Goal: Transaction & Acquisition: Purchase product/service

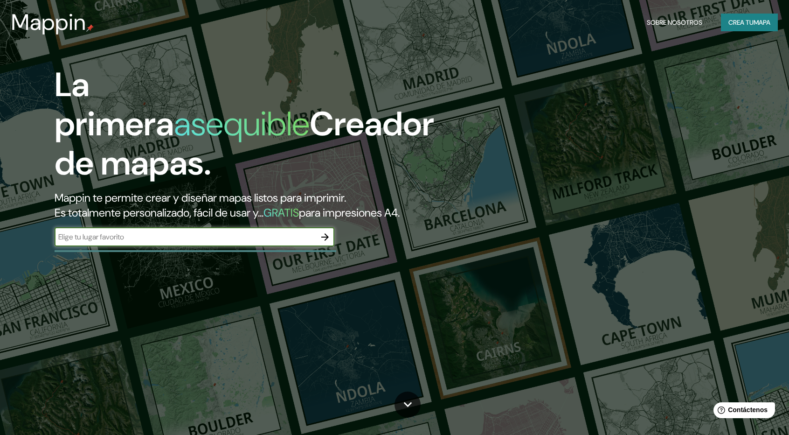
click at [325, 229] on button "button" at bounding box center [325, 237] width 19 height 19
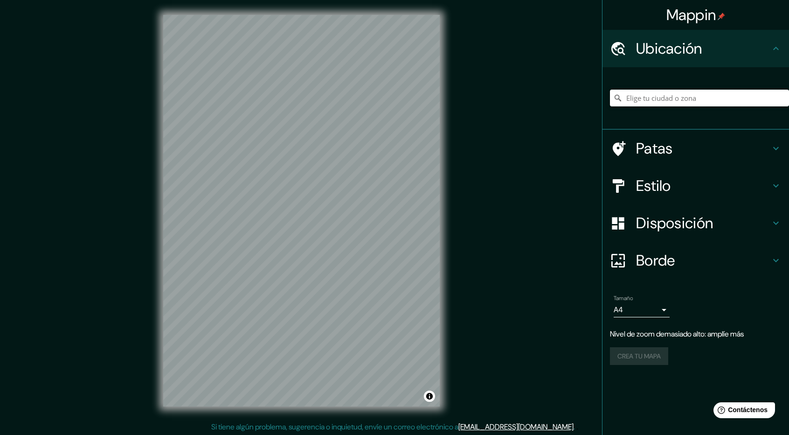
click at [685, 100] on input "Elige tu ciudad o zona" at bounding box center [699, 98] width 179 height 17
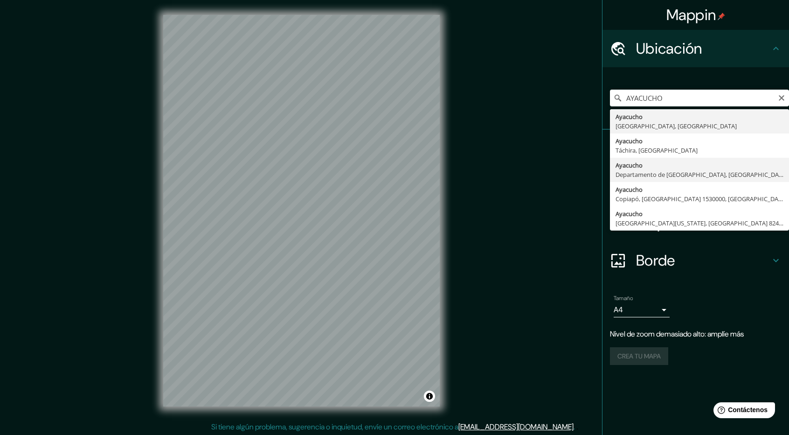
type input "[GEOGRAPHIC_DATA], [GEOGRAPHIC_DATA], [GEOGRAPHIC_DATA]"
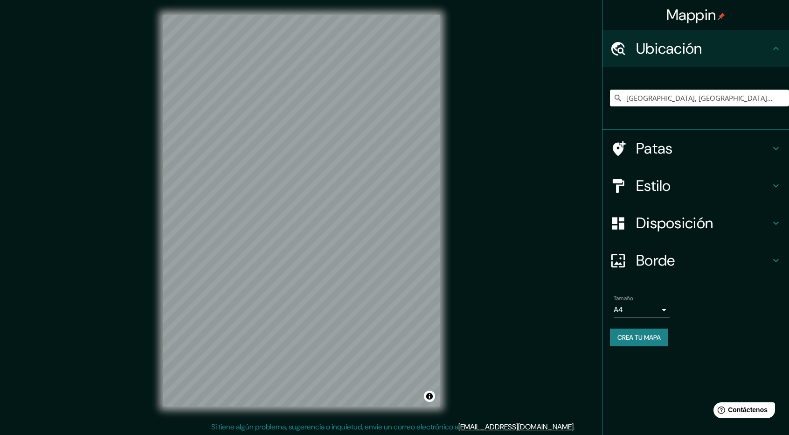
click at [710, 147] on h4 "Patas" at bounding box center [703, 148] width 134 height 19
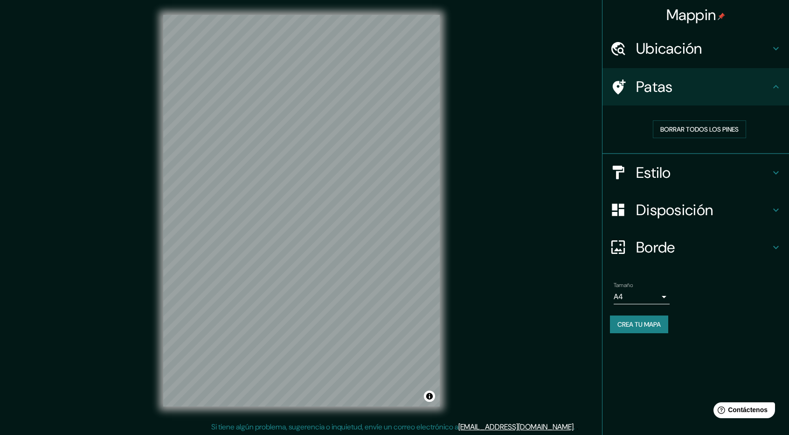
click at [721, 162] on div "Estilo" at bounding box center [696, 172] width 187 height 37
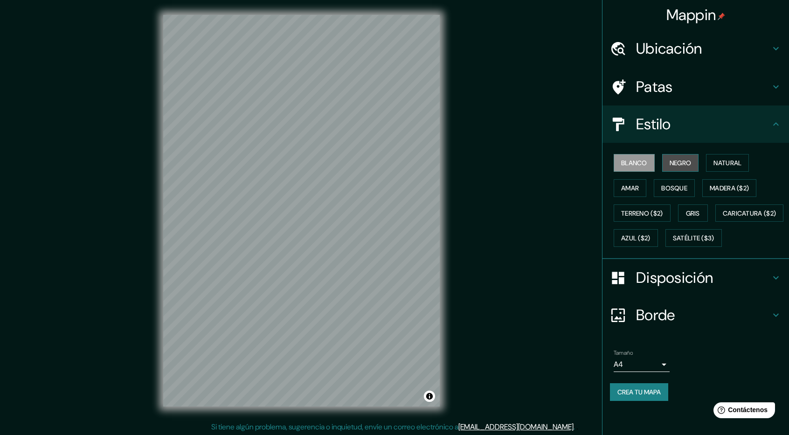
click at [679, 159] on font "Negro" at bounding box center [681, 163] width 22 height 8
click at [727, 157] on font "Natural" at bounding box center [728, 163] width 28 height 12
click at [624, 190] on font "Amar" at bounding box center [630, 188] width 18 height 8
click at [680, 185] on font "Bosque" at bounding box center [674, 188] width 26 height 8
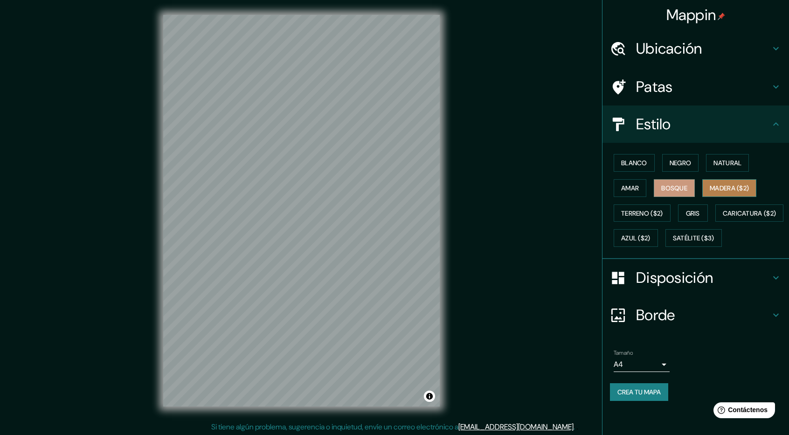
click at [732, 187] on font "Madera ($2)" at bounding box center [729, 188] width 39 height 8
click at [695, 211] on font "Gris" at bounding box center [693, 213] width 14 height 8
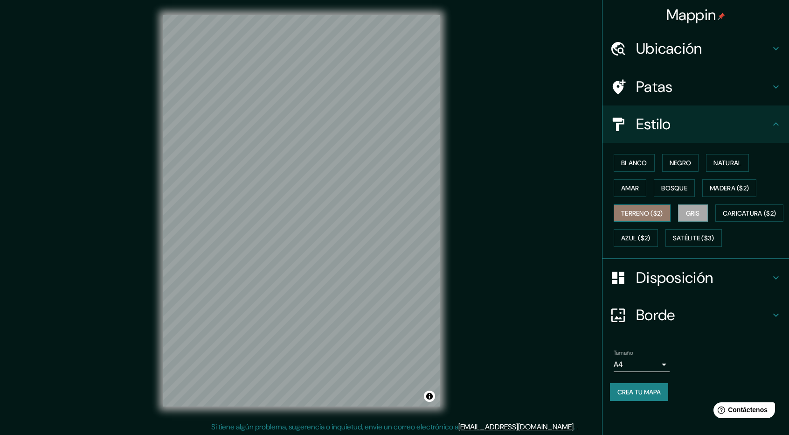
click at [652, 209] on font "Terreno ($2)" at bounding box center [642, 213] width 42 height 8
click at [629, 187] on font "Amar" at bounding box center [630, 188] width 18 height 8
click at [667, 187] on font "Bosque" at bounding box center [674, 188] width 26 height 8
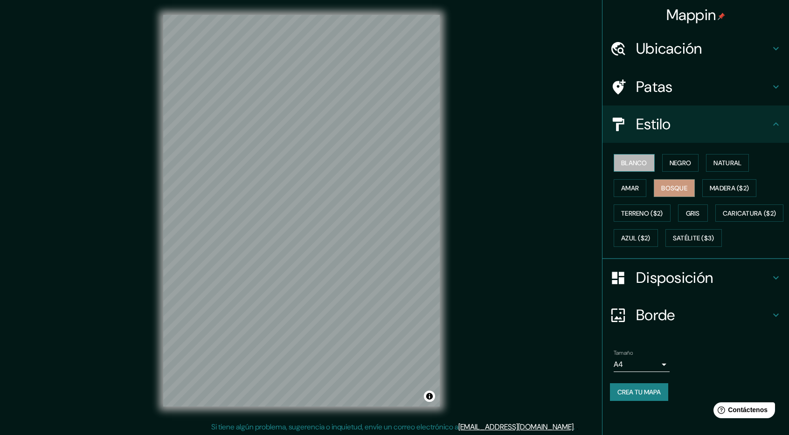
click at [643, 162] on font "Blanco" at bounding box center [634, 163] width 26 height 8
click at [696, 163] on button "Negro" at bounding box center [680, 163] width 37 height 18
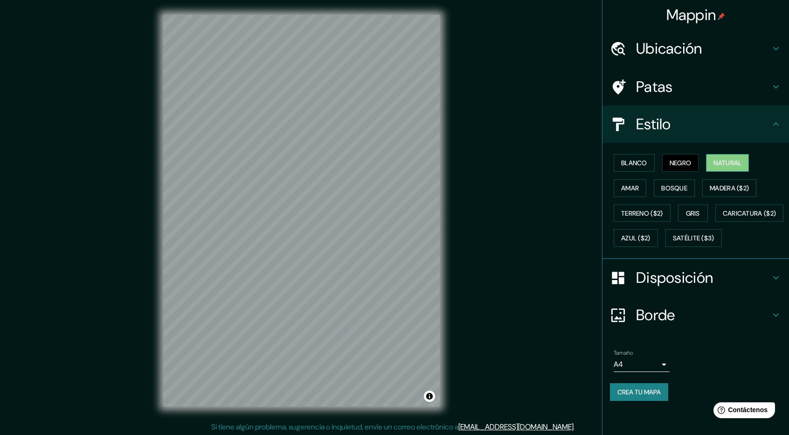
click at [724, 161] on font "Natural" at bounding box center [728, 163] width 28 height 8
click at [671, 287] on font "Disposición" at bounding box center [674, 278] width 77 height 20
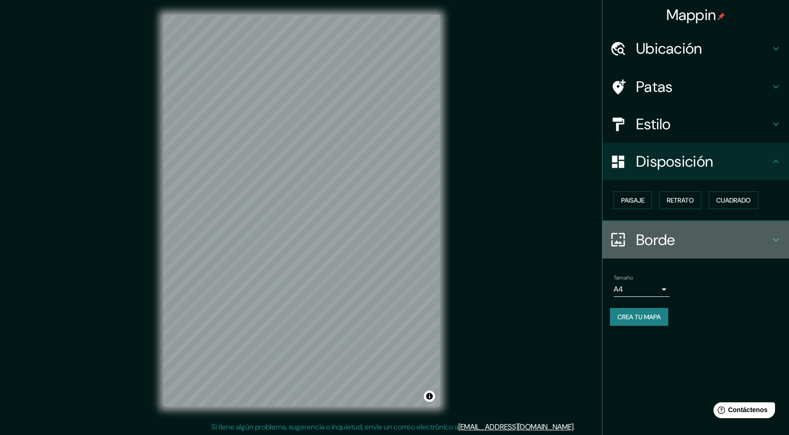
click at [670, 234] on font "Borde" at bounding box center [655, 240] width 39 height 20
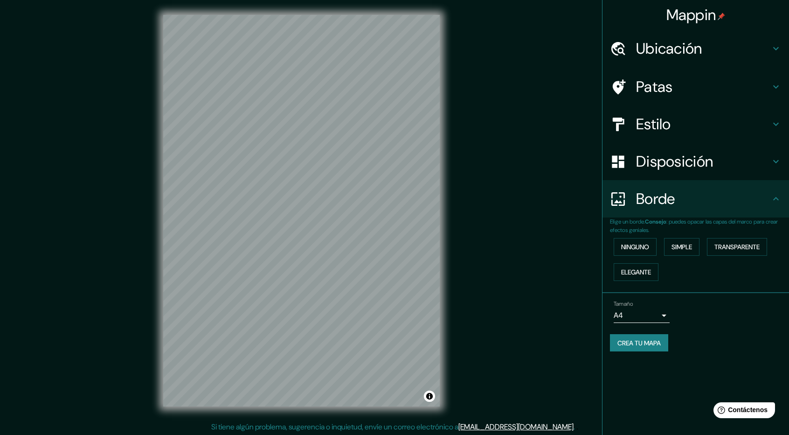
click at [683, 211] on div "Borde" at bounding box center [696, 198] width 187 height 37
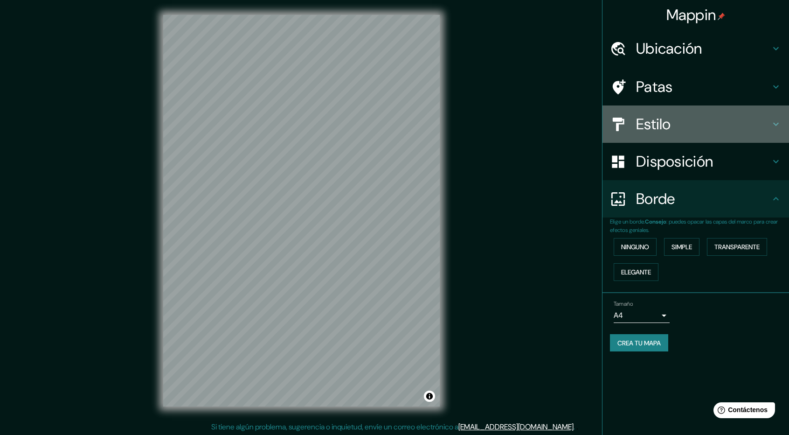
click at [663, 124] on font "Estilo" at bounding box center [653, 124] width 35 height 20
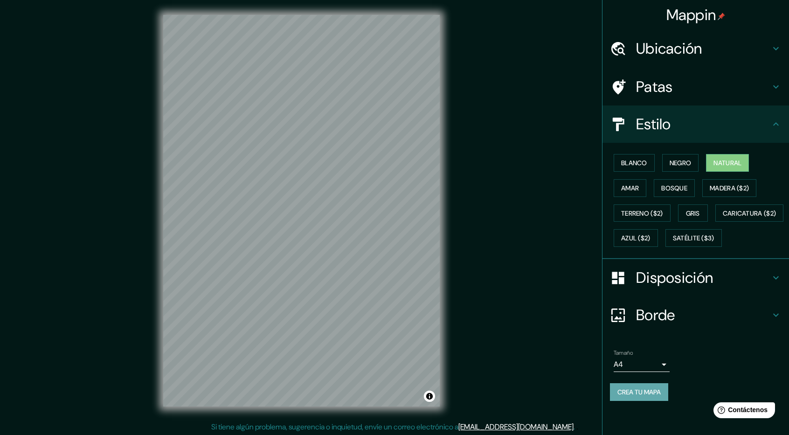
click at [661, 396] on font "Crea tu mapa" at bounding box center [638, 392] width 43 height 8
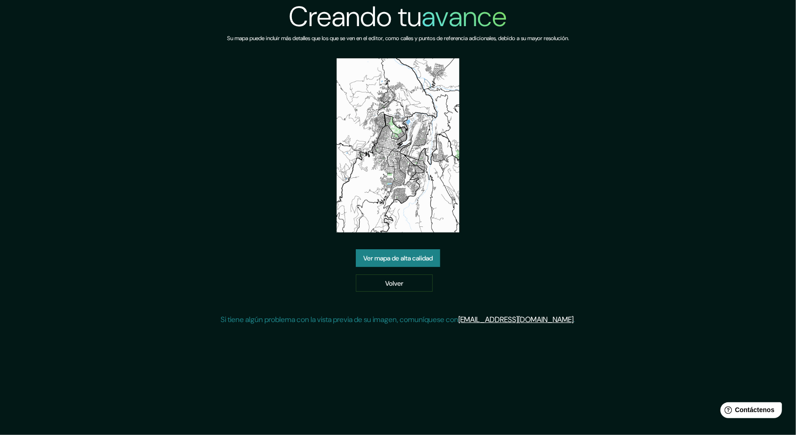
click at [414, 264] on link "Ver mapa de alta calidad" at bounding box center [398, 258] width 84 height 18
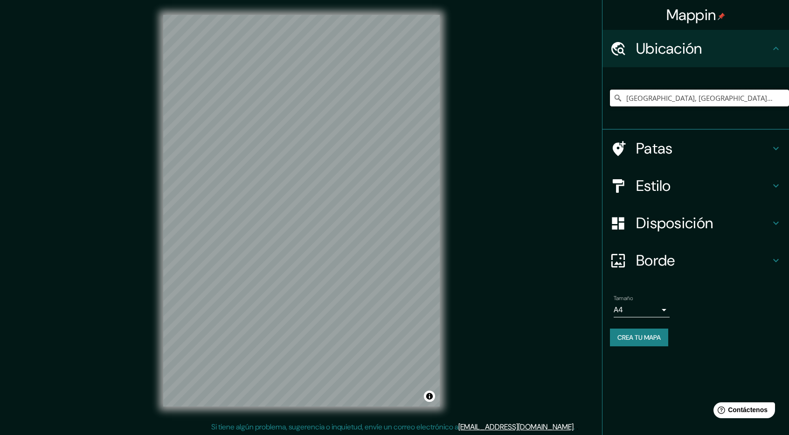
click at [762, 97] on input "[GEOGRAPHIC_DATA], [GEOGRAPHIC_DATA], [GEOGRAPHIC_DATA]" at bounding box center [699, 98] width 179 height 17
click at [763, 97] on input "[GEOGRAPHIC_DATA], [GEOGRAPHIC_DATA], [GEOGRAPHIC_DATA]" at bounding box center [699, 98] width 179 height 17
drag, startPoint x: 776, startPoint y: 98, endPoint x: 657, endPoint y: 101, distance: 119.0
click at [657, 101] on input "[GEOGRAPHIC_DATA], [GEOGRAPHIC_DATA], [GEOGRAPHIC_DATA]" at bounding box center [699, 98] width 179 height 17
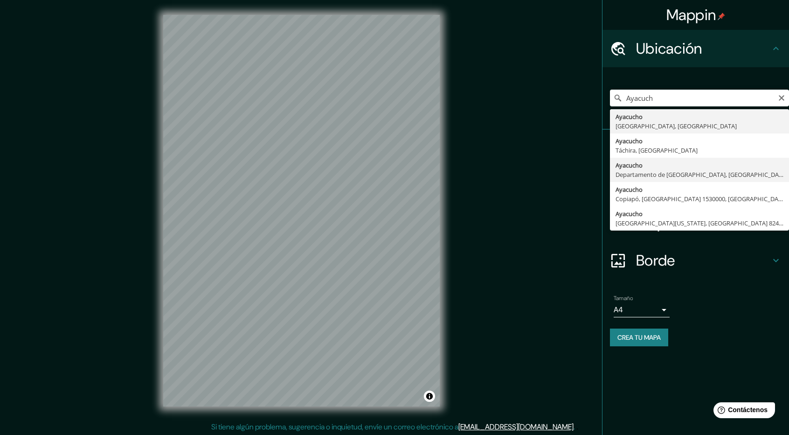
type input "[GEOGRAPHIC_DATA], [GEOGRAPHIC_DATA], [GEOGRAPHIC_DATA]"
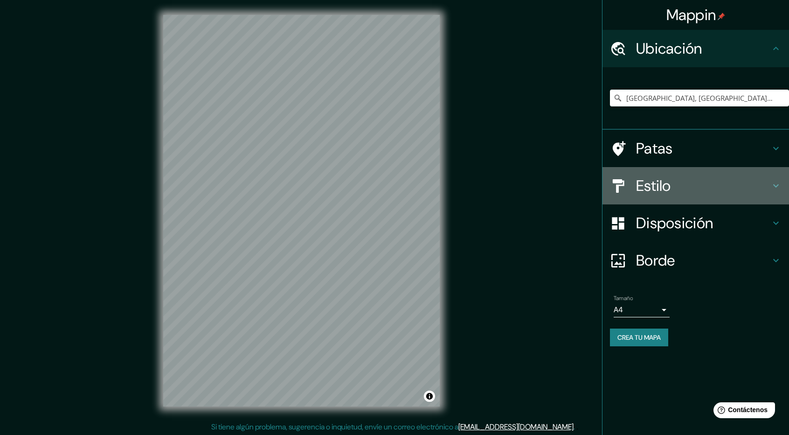
click at [684, 185] on h4 "Estilo" at bounding box center [703, 185] width 134 height 19
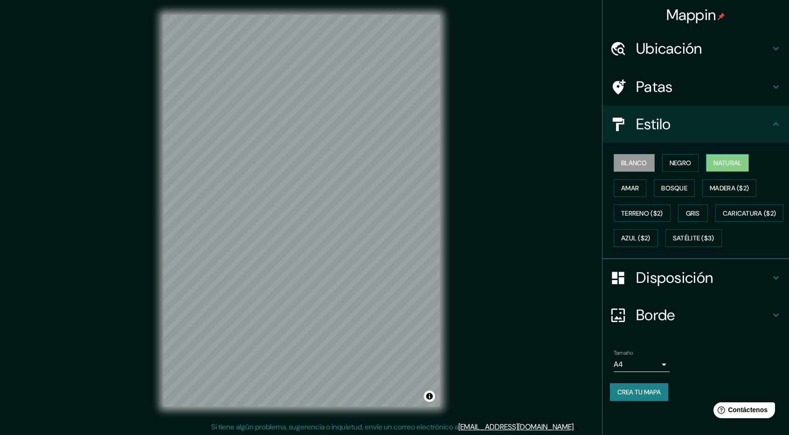
click at [739, 165] on font "Natural" at bounding box center [728, 163] width 28 height 8
click at [488, 230] on div "Mappin Ubicación [GEOGRAPHIC_DATA], [GEOGRAPHIC_DATA], [GEOGRAPHIC_DATA] Patas …" at bounding box center [394, 218] width 789 height 436
click at [699, 53] on font "Ubicación" at bounding box center [669, 49] width 66 height 20
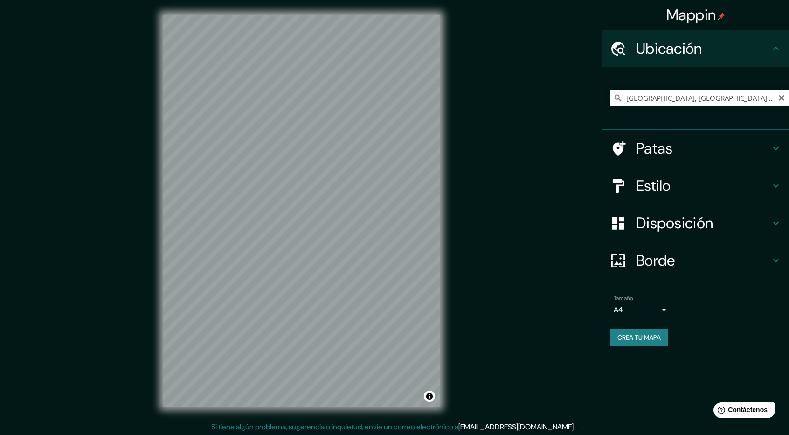
click at [776, 100] on div "[GEOGRAPHIC_DATA], [GEOGRAPHIC_DATA], [GEOGRAPHIC_DATA]" at bounding box center [699, 98] width 179 height 17
click at [782, 99] on icon "Claro" at bounding box center [781, 97] width 7 height 7
paste input "[STREET_ADDRESS]"
type input "[STREET_ADDRESS]"
click at [780, 95] on icon "Claro" at bounding box center [781, 97] width 7 height 7
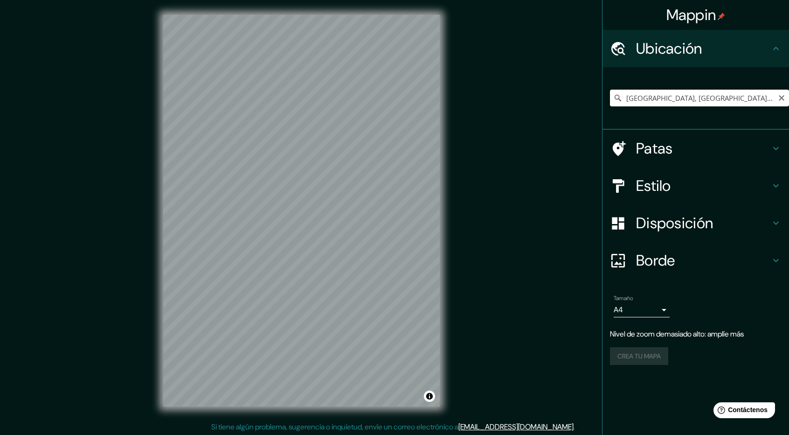
click at [756, 101] on input "[GEOGRAPHIC_DATA], [GEOGRAPHIC_DATA], [GEOGRAPHIC_DATA], [GEOGRAPHIC_DATA]" at bounding box center [699, 98] width 179 height 17
drag, startPoint x: 700, startPoint y: 99, endPoint x: 795, endPoint y: 99, distance: 95.1
click at [789, 98] on html "Mappin Ubicación [GEOGRAPHIC_DATA], [GEOGRAPHIC_DATA], [GEOGRAPHIC_DATA], [GEOG…" at bounding box center [394, 217] width 789 height 435
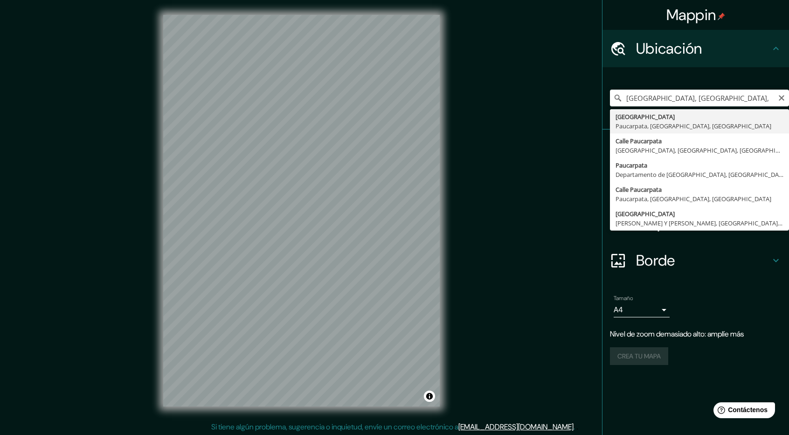
type input "[GEOGRAPHIC_DATA], [GEOGRAPHIC_DATA], [GEOGRAPHIC_DATA], [GEOGRAPHIC_DATA]"
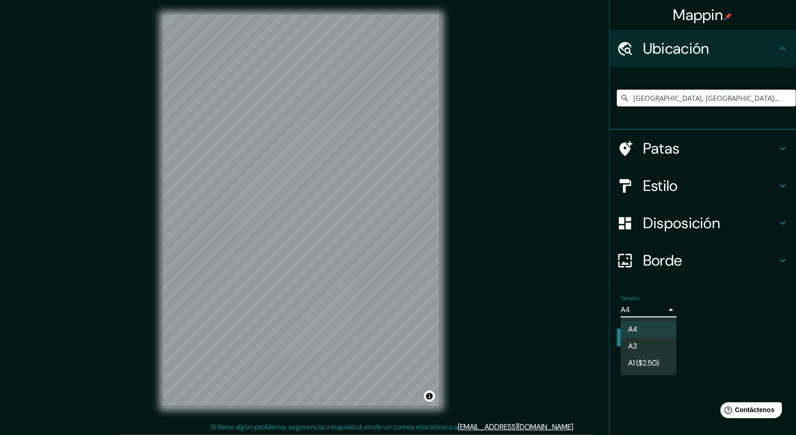
click at [641, 305] on body "Mappin Ubicación [GEOGRAPHIC_DATA], [GEOGRAPHIC_DATA], [GEOGRAPHIC_DATA], [GEOG…" at bounding box center [398, 217] width 796 height 435
click at [647, 349] on li "A3" at bounding box center [649, 346] width 56 height 17
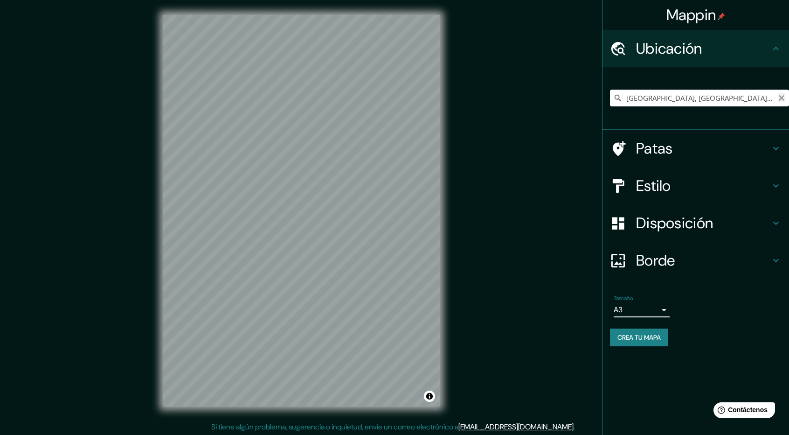
click at [783, 99] on icon "Claro" at bounding box center [782, 98] width 6 height 6
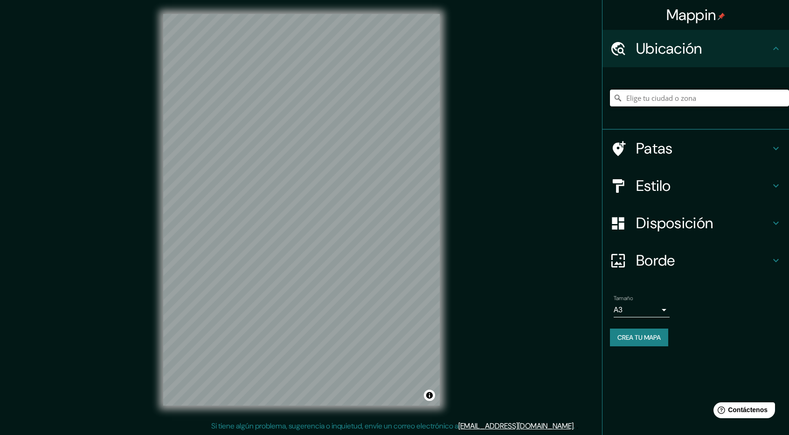
click at [728, 101] on input "Elige tu ciudad o zona" at bounding box center [699, 98] width 179 height 17
click at [655, 94] on input "Elige tu ciudad o zona" at bounding box center [699, 98] width 179 height 17
paste input "[STREET_ADDRESS]"
type input "[STREET_ADDRESS]"
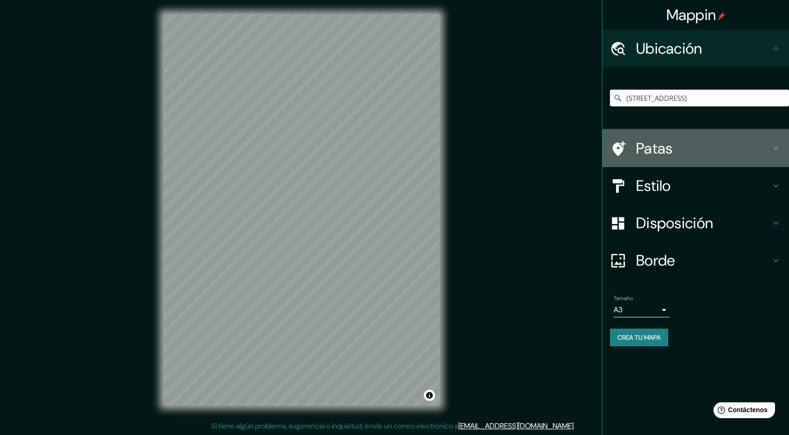
click at [722, 149] on h4 "Patas" at bounding box center [703, 148] width 134 height 19
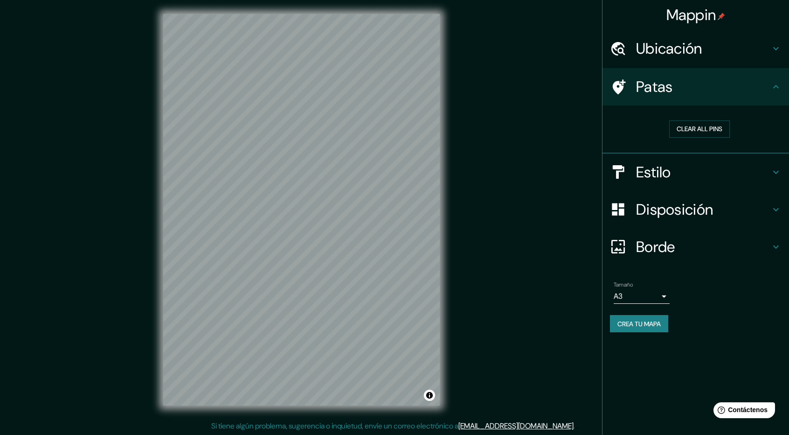
click at [721, 83] on h4 "Patas" at bounding box center [703, 86] width 134 height 19
click at [714, 169] on h4 "Estilo" at bounding box center [703, 172] width 134 height 19
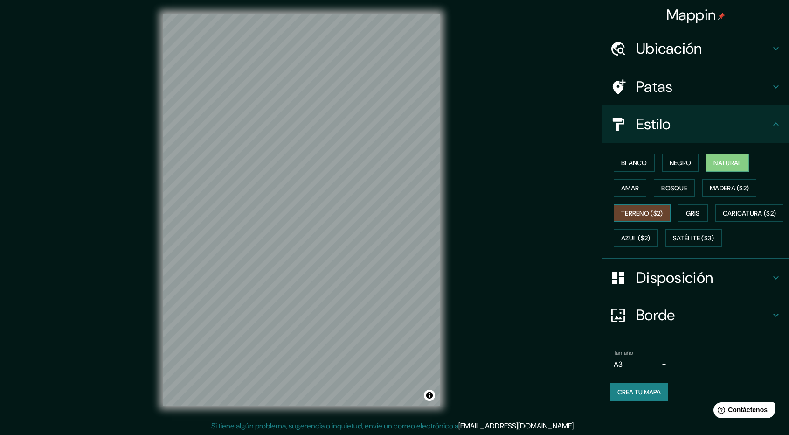
click at [630, 213] on font "Terreno ($2)" at bounding box center [642, 213] width 42 height 8
click at [723, 217] on font "Caricatura ($2)" at bounding box center [750, 213] width 54 height 8
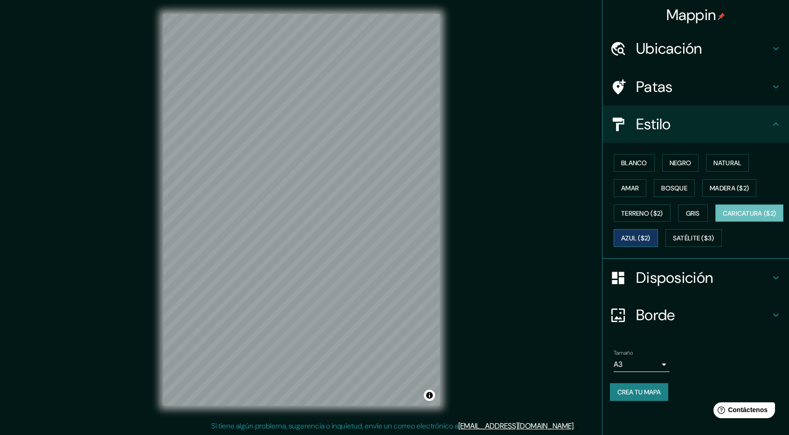
click at [651, 238] on font "Azul ($2)" at bounding box center [635, 238] width 29 height 8
click at [673, 243] on font "Satélite ($3)" at bounding box center [694, 238] width 42 height 8
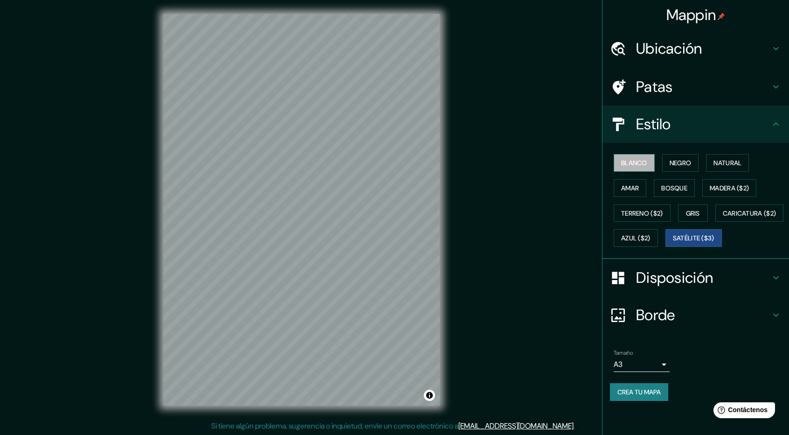
click at [643, 159] on font "Blanco" at bounding box center [634, 163] width 26 height 8
click at [675, 191] on font "Bosque" at bounding box center [674, 188] width 26 height 8
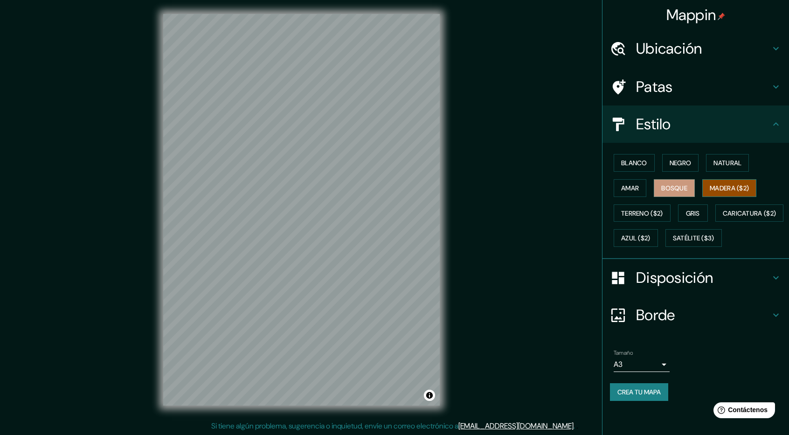
click at [724, 188] on font "Madera ($2)" at bounding box center [729, 188] width 39 height 8
click at [654, 212] on font "Terreno ($2)" at bounding box center [642, 213] width 42 height 8
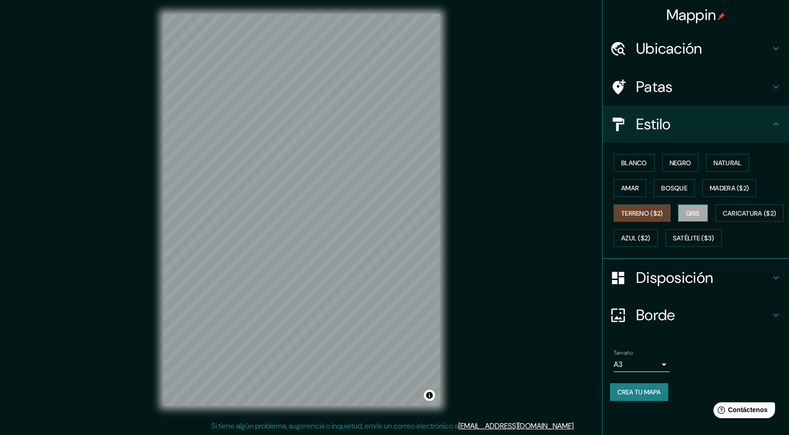
click at [685, 211] on button "Gris" at bounding box center [693, 213] width 30 height 18
click at [723, 217] on font "Caricatura ($2)" at bounding box center [750, 213] width 54 height 8
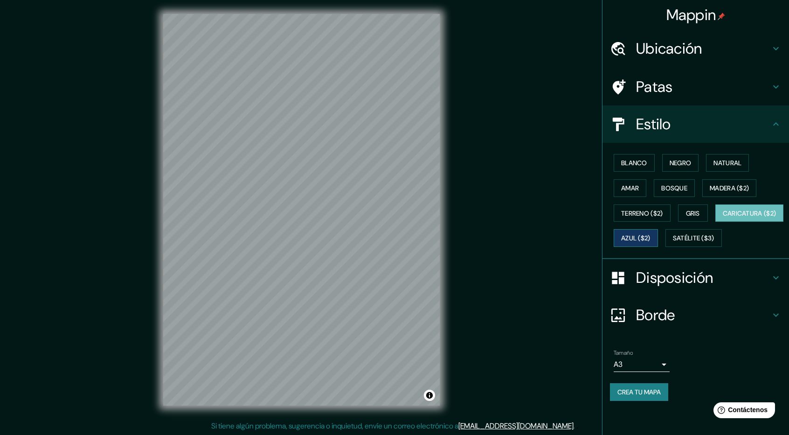
click at [651, 234] on font "Azul ($2)" at bounding box center [635, 238] width 29 height 8
click at [673, 243] on font "Satélite ($3)" at bounding box center [694, 238] width 42 height 8
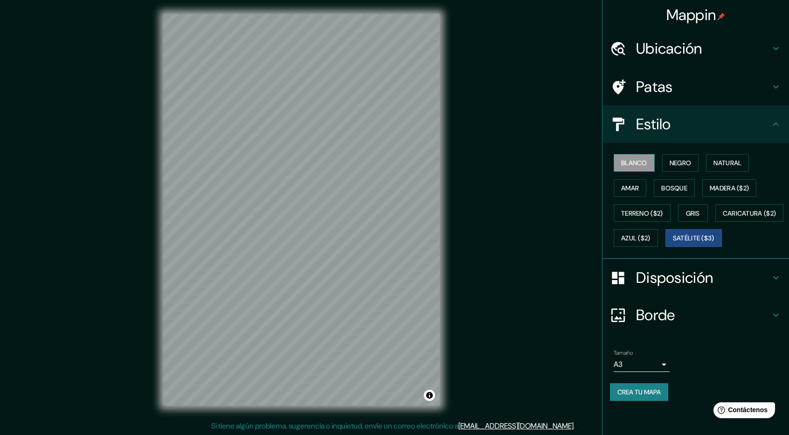
click at [641, 161] on font "Blanco" at bounding box center [634, 163] width 26 height 8
click at [715, 169] on button "Natural" at bounding box center [727, 163] width 43 height 18
click at [673, 243] on font "Satélite ($3)" at bounding box center [694, 238] width 42 height 8
click at [723, 219] on font "Caricatura ($2)" at bounding box center [750, 213] width 54 height 12
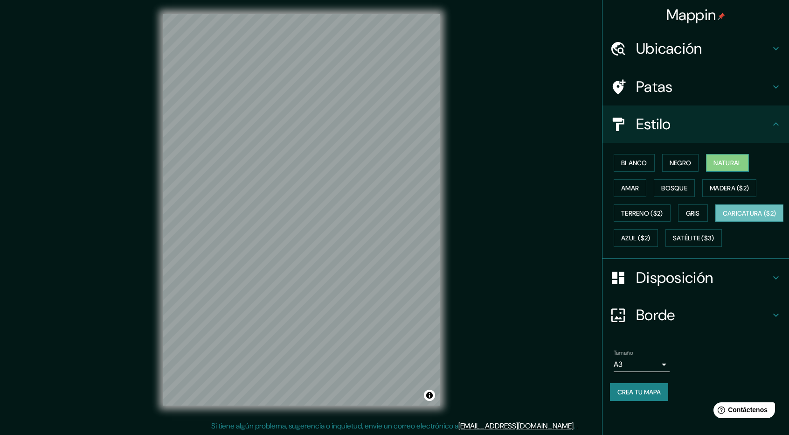
click at [729, 159] on font "Natural" at bounding box center [728, 163] width 28 height 8
click at [9, 247] on div "Mappin Ubicación [STREET_ADDRESS], [GEOGRAPHIC_DATA] [STREET_ADDRESS] [GEOGRAPH…" at bounding box center [394, 217] width 789 height 436
